Goal: Task Accomplishment & Management: Complete application form

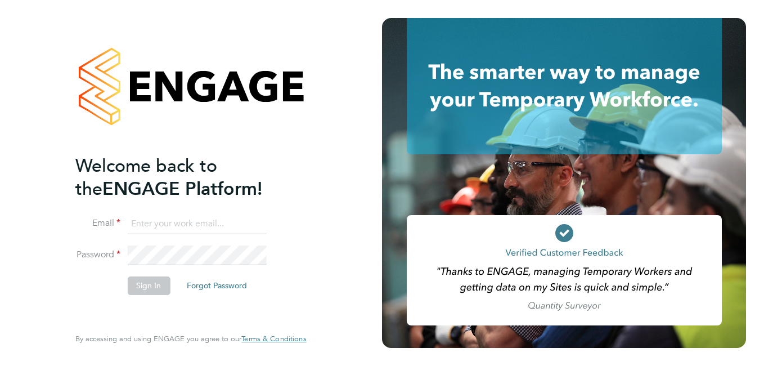
click at [171, 222] on input at bounding box center [196, 224] width 139 height 20
type input "lambert1john@aol.com"
click at [141, 280] on button "Sign In" at bounding box center [148, 285] width 43 height 18
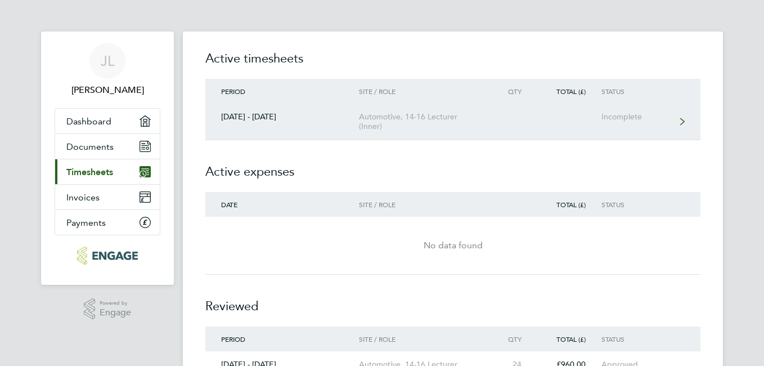
click at [620, 116] on div "Incomplete" at bounding box center [635, 117] width 69 height 10
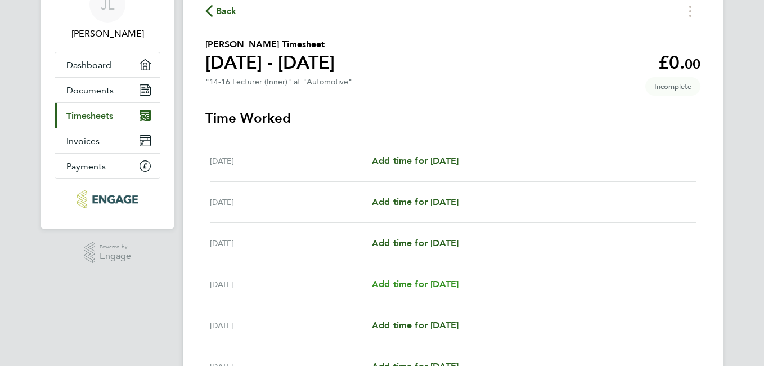
scroll to position [113, 0]
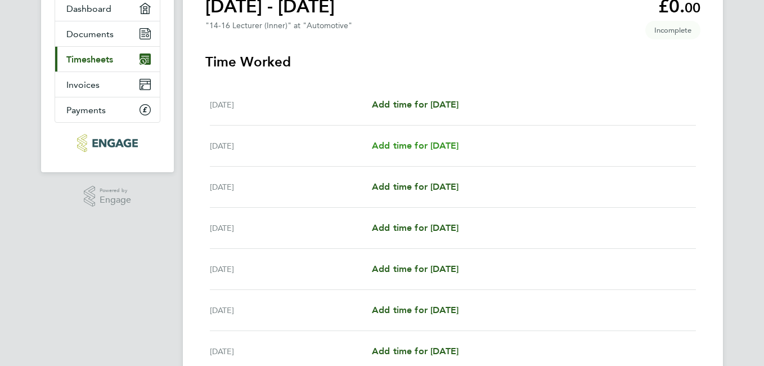
click at [421, 142] on span "Add time for [DATE]" at bounding box center [415, 145] width 87 height 11
select select "60"
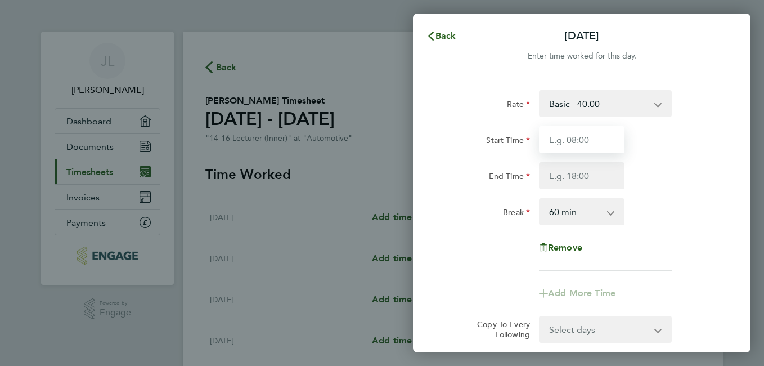
click at [589, 141] on input "Start Time" at bounding box center [582, 139] width 86 height 27
type input "09:00"
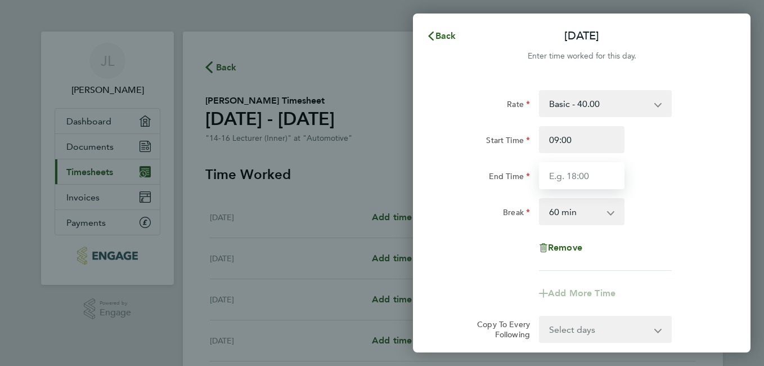
type input "17:00"
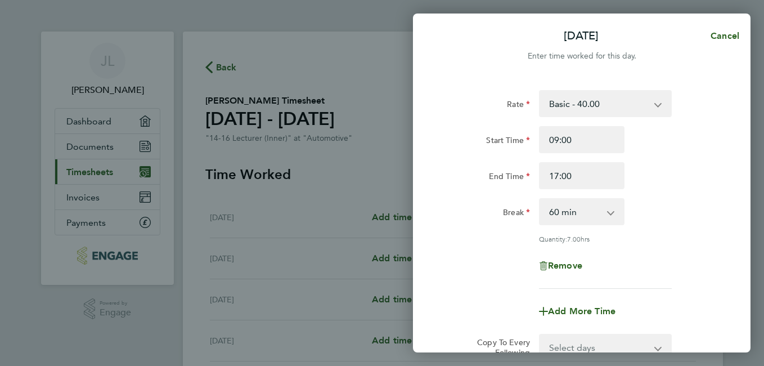
click at [608, 210] on select "0 min 15 min 30 min 45 min 60 min 75 min 90 min" at bounding box center [575, 211] width 70 height 25
select select "0"
click at [540, 199] on select "0 min 15 min 30 min 45 min 60 min 75 min 90 min" at bounding box center [575, 211] width 70 height 25
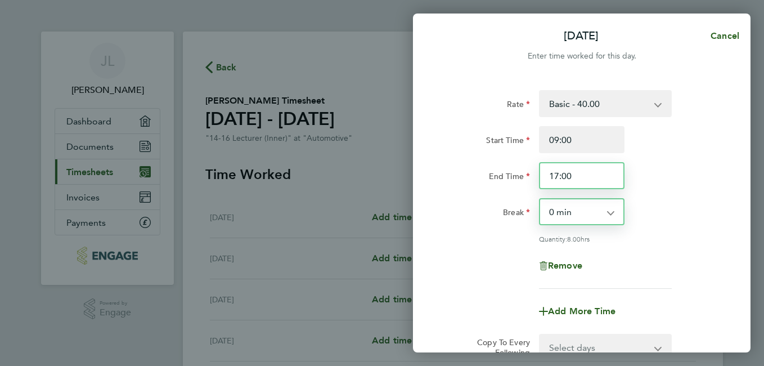
click at [581, 178] on input "17:00" at bounding box center [582, 175] width 86 height 27
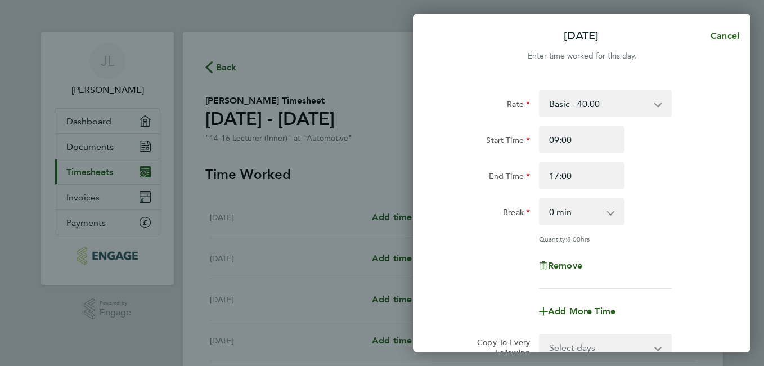
click at [659, 179] on div "End Time 17:00" at bounding box center [582, 175] width 284 height 27
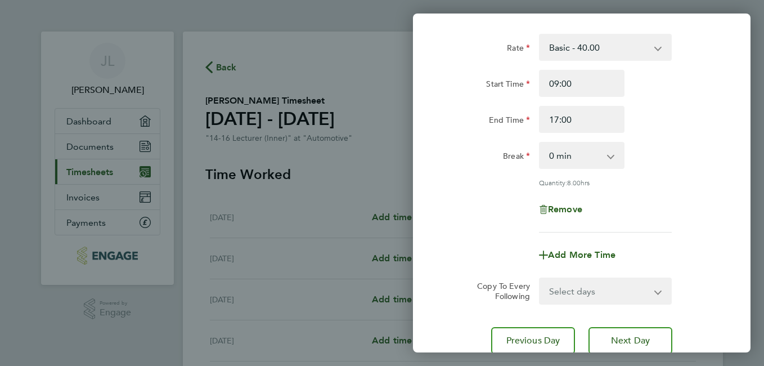
click at [658, 289] on app-icon-cross-button at bounding box center [665, 290] width 14 height 25
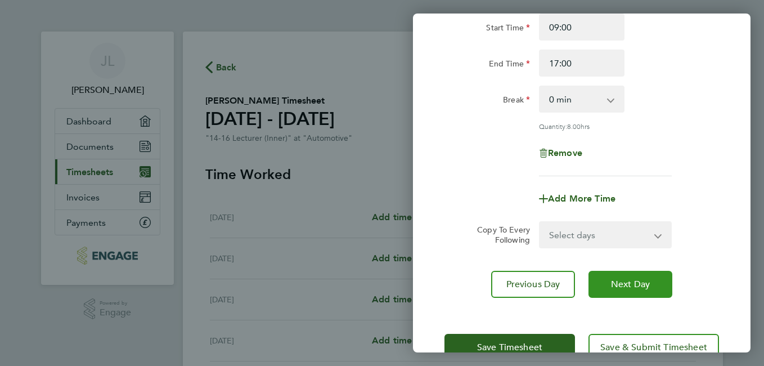
click at [645, 289] on button "Next Day" at bounding box center [630, 284] width 84 height 27
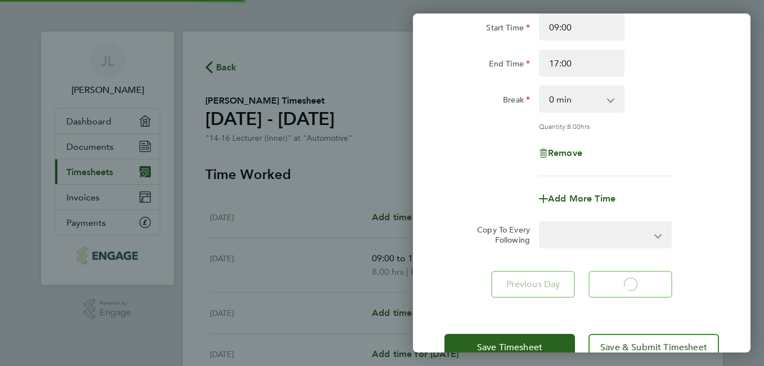
select select "60"
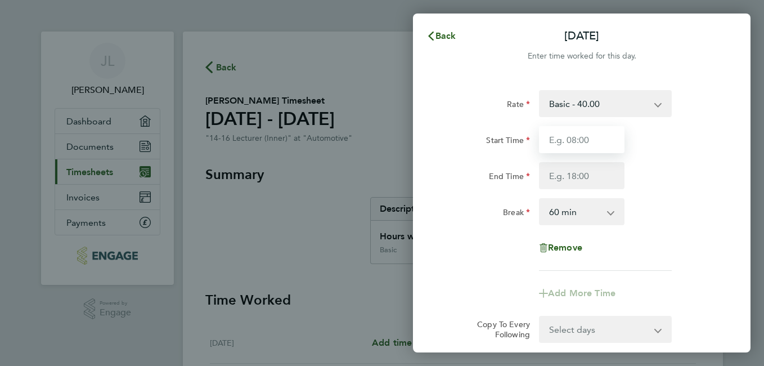
click at [587, 140] on input "Start Time" at bounding box center [582, 139] width 86 height 27
type input "09:00"
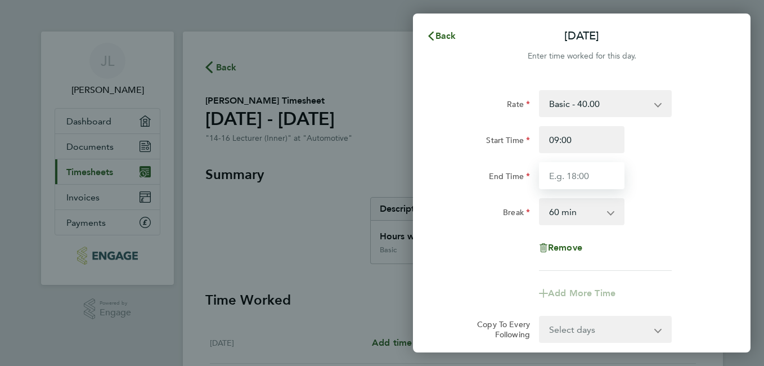
type input "17:00"
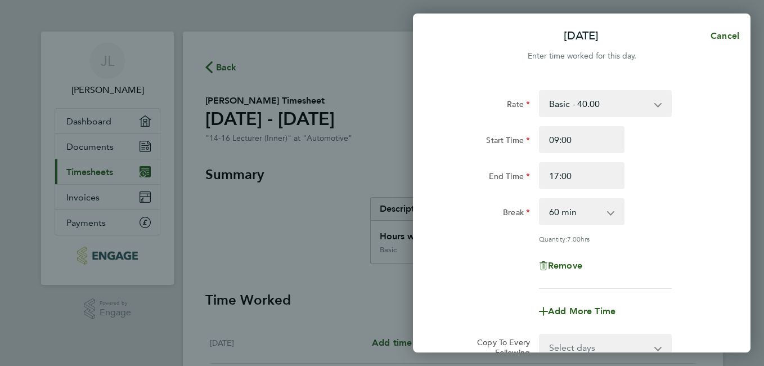
click at [612, 210] on app-icon-cross-button at bounding box center [617, 211] width 14 height 25
click at [610, 212] on app-icon-cross-button at bounding box center [617, 211] width 14 height 25
click at [546, 215] on select "0 min 15 min 30 min 45 min 60 min 75 min 90 min" at bounding box center [575, 211] width 70 height 25
select select "0"
click at [540, 199] on select "0 min 15 min 30 min 45 min 60 min 75 min 90 min" at bounding box center [575, 211] width 70 height 25
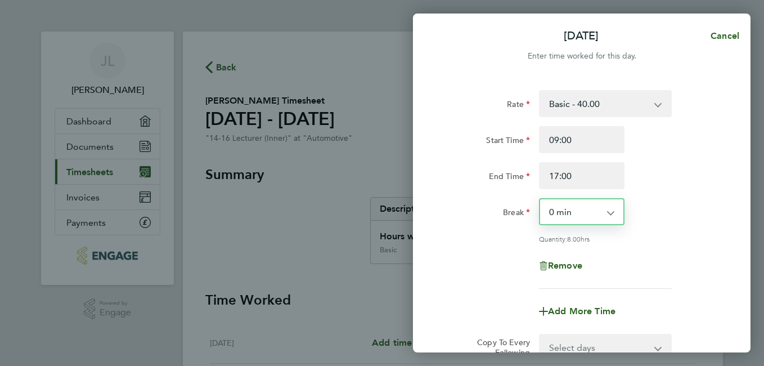
scroll to position [113, 0]
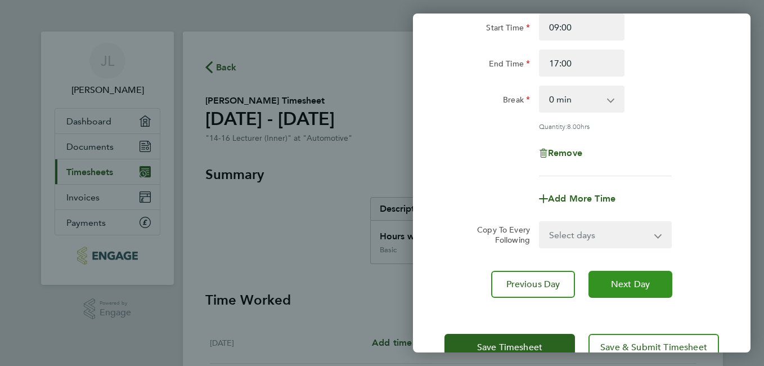
click at [626, 285] on span "Next Day" at bounding box center [630, 283] width 39 height 11
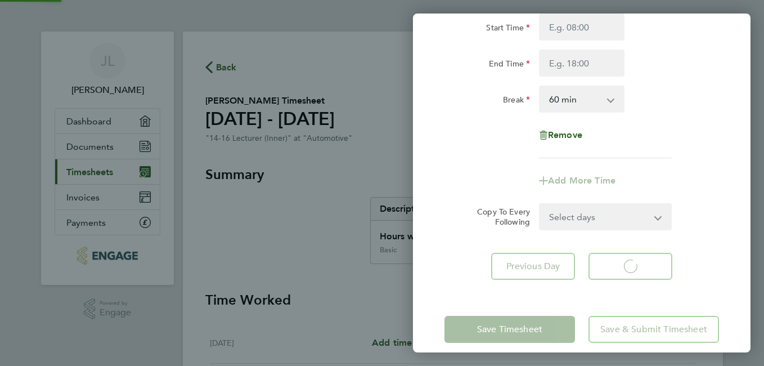
select select "60"
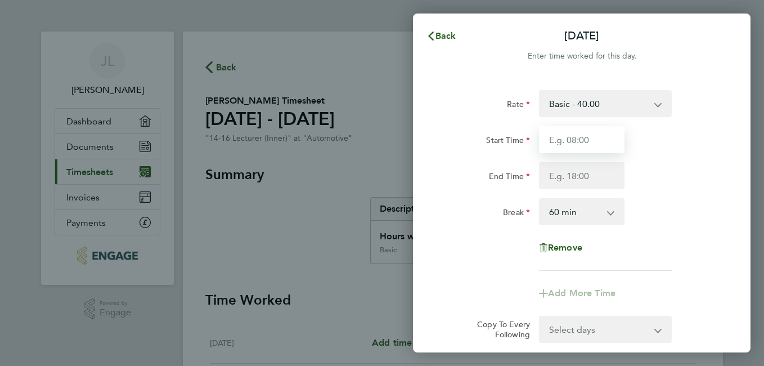
click at [574, 139] on input "Start Time" at bounding box center [582, 139] width 86 height 27
type input "09:00"
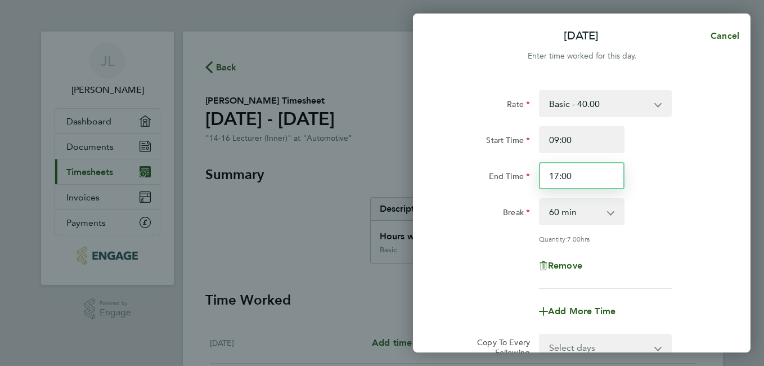
click at [548, 177] on input "17:00" at bounding box center [582, 175] width 86 height 27
click at [570, 174] on input "17:00" at bounding box center [582, 175] width 86 height 27
drag, startPoint x: 547, startPoint y: 175, endPoint x: 584, endPoint y: 175, distance: 36.6
click at [584, 175] on input "17:00" at bounding box center [582, 175] width 86 height 27
type input "16:30"
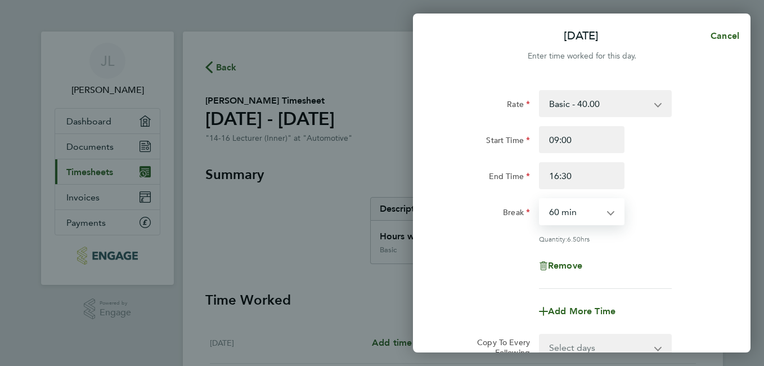
click at [608, 210] on select "0 min 15 min 30 min 45 min 60 min 75 min 90 min" at bounding box center [575, 211] width 70 height 25
select select "0"
click at [540, 199] on select "0 min 15 min 30 min 45 min 60 min 75 min 90 min" at bounding box center [575, 211] width 70 height 25
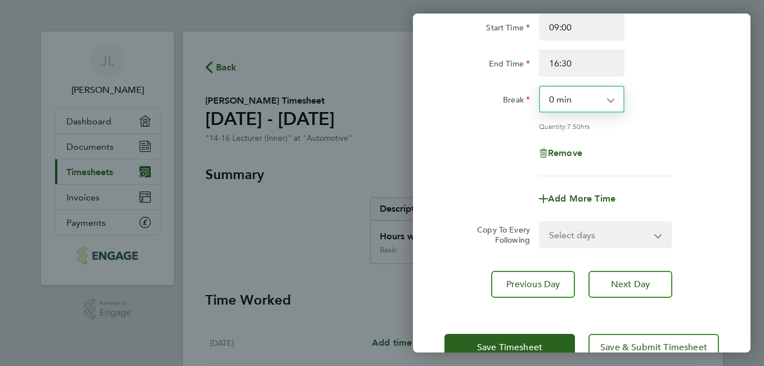
scroll to position [142, 0]
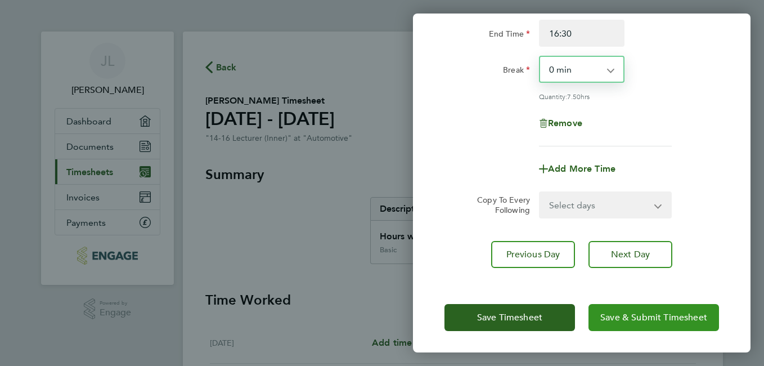
click at [624, 319] on span "Save & Submit Timesheet" at bounding box center [653, 317] width 107 height 11
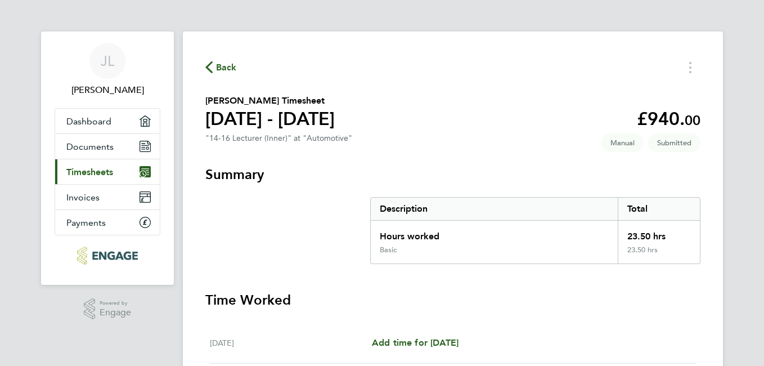
click at [84, 170] on span "Timesheets" at bounding box center [89, 172] width 47 height 11
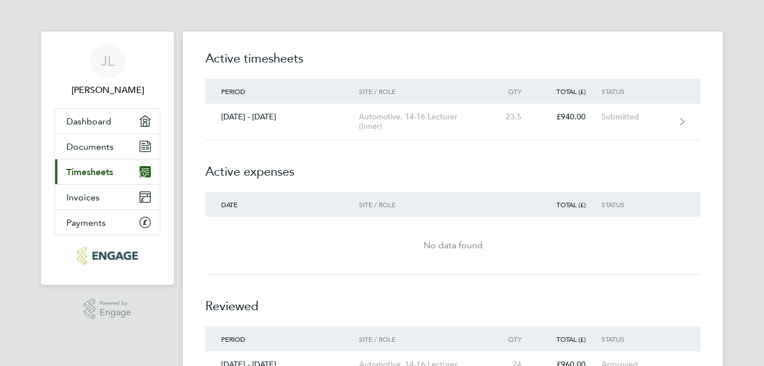
click at [84, 170] on span "Timesheets" at bounding box center [89, 172] width 47 height 11
click at [99, 117] on span "Dashboard" at bounding box center [88, 121] width 45 height 11
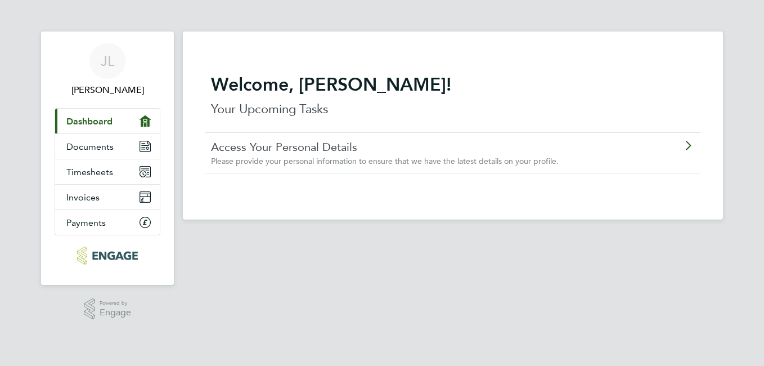
click at [344, 149] on link "Access Your Personal Details" at bounding box center [421, 147] width 420 height 15
click at [76, 147] on span "Documents" at bounding box center [89, 146] width 47 height 11
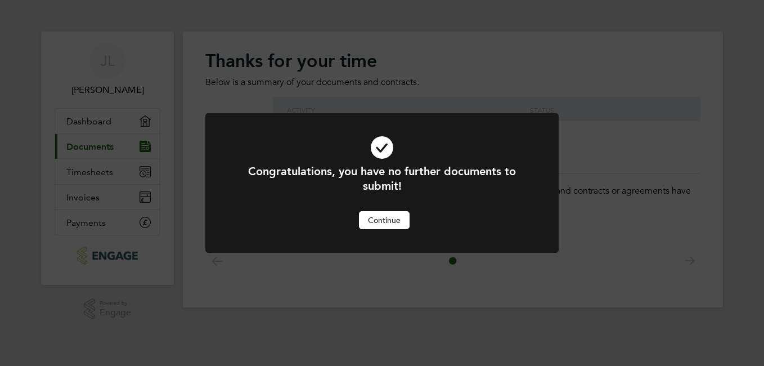
click at [386, 218] on button "Continue" at bounding box center [384, 220] width 51 height 18
